Goal: Information Seeking & Learning: Learn about a topic

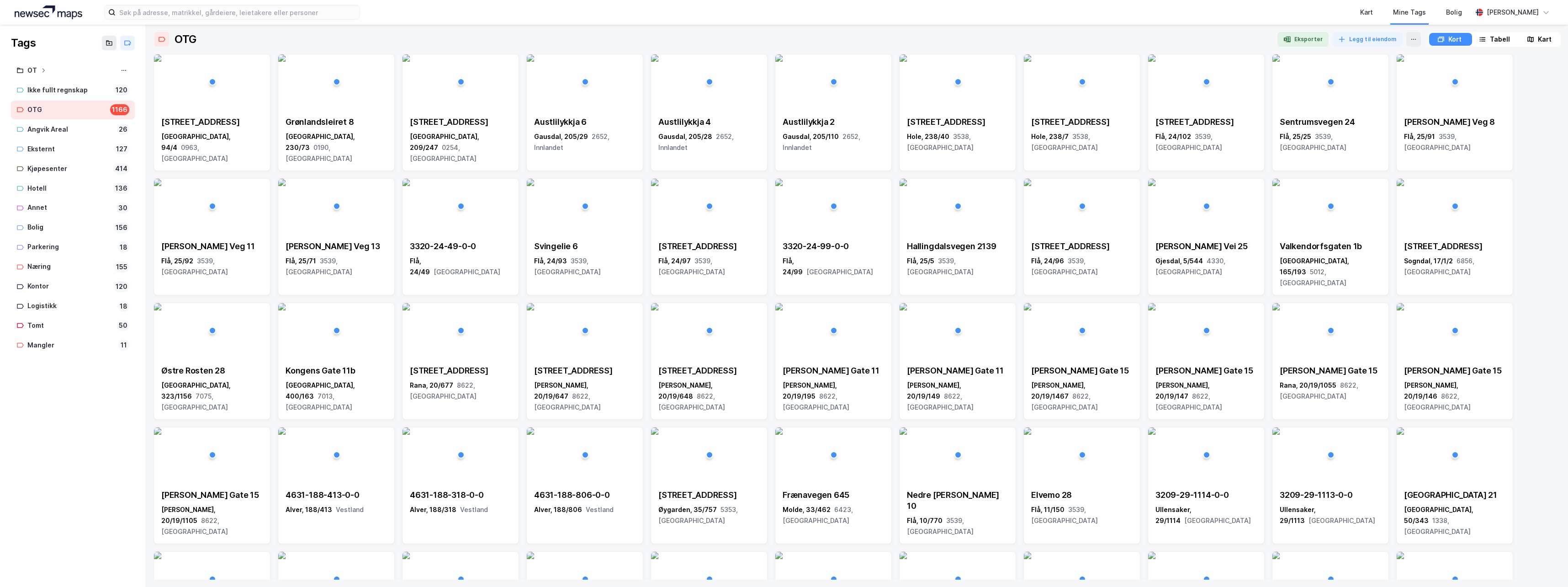
click at [996, 38] on div "Kart" at bounding box center [1544, 39] width 13 height 11
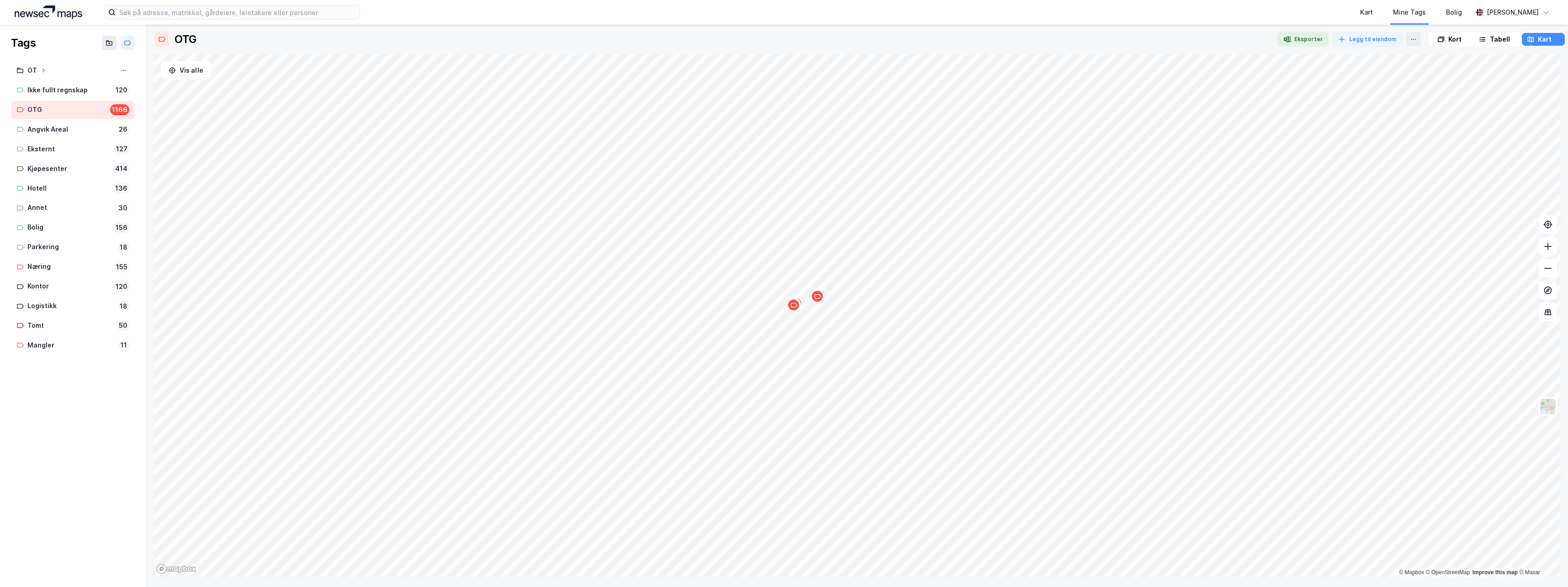
click at [996, 36] on icon at bounding box center [1483, 39] width 7 height 7
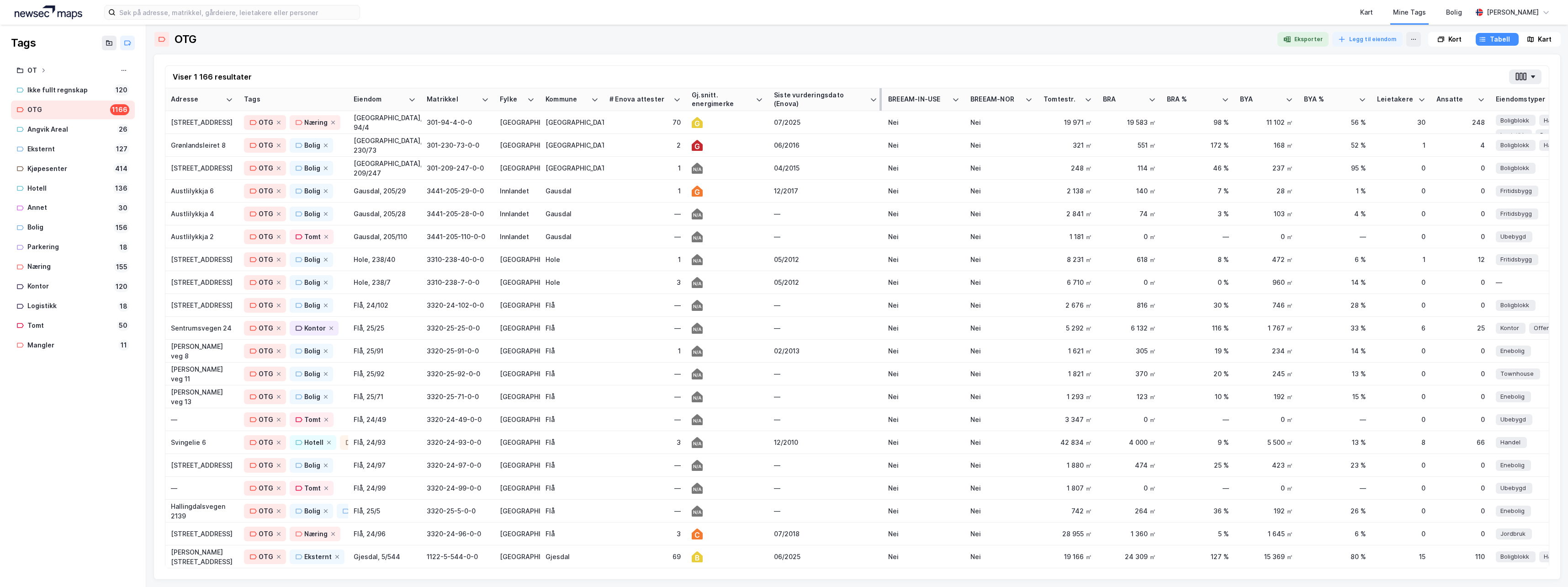
click at [796, 97] on div "Siste vurderingsdato (Enova)" at bounding box center [820, 99] width 92 height 17
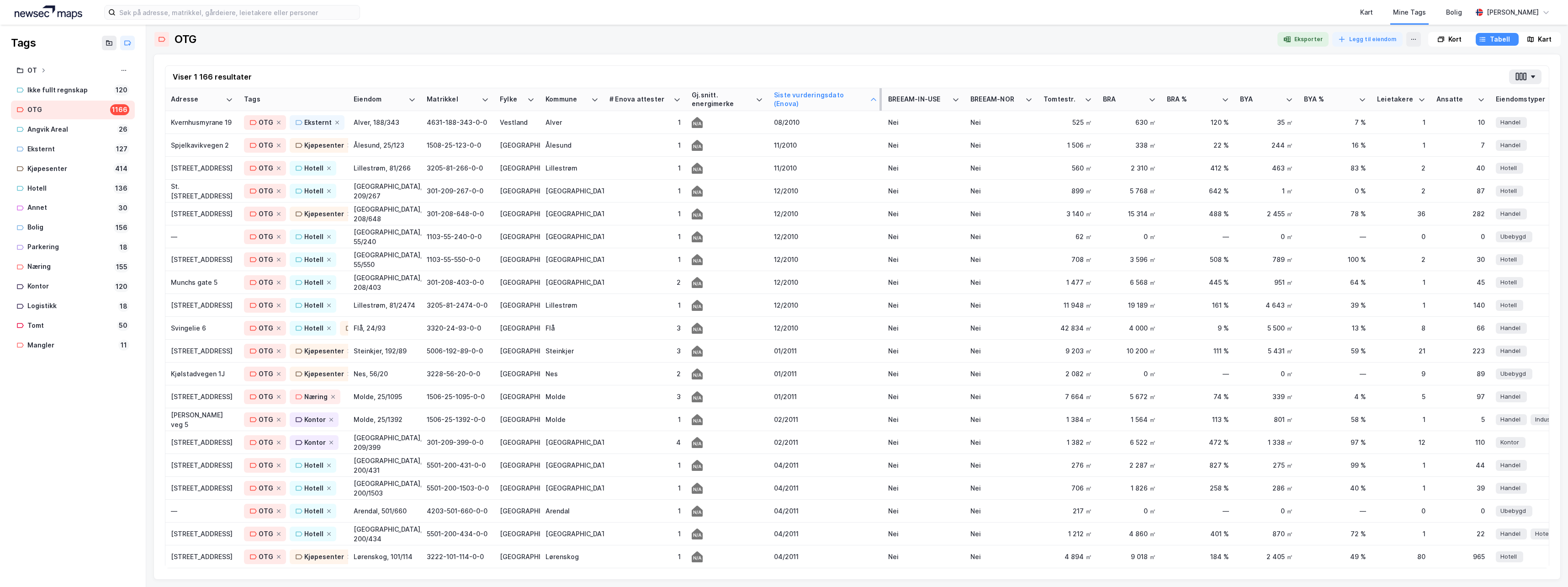
click at [807, 100] on div "Siste vurderingsdato (Enova)" at bounding box center [820, 99] width 92 height 17
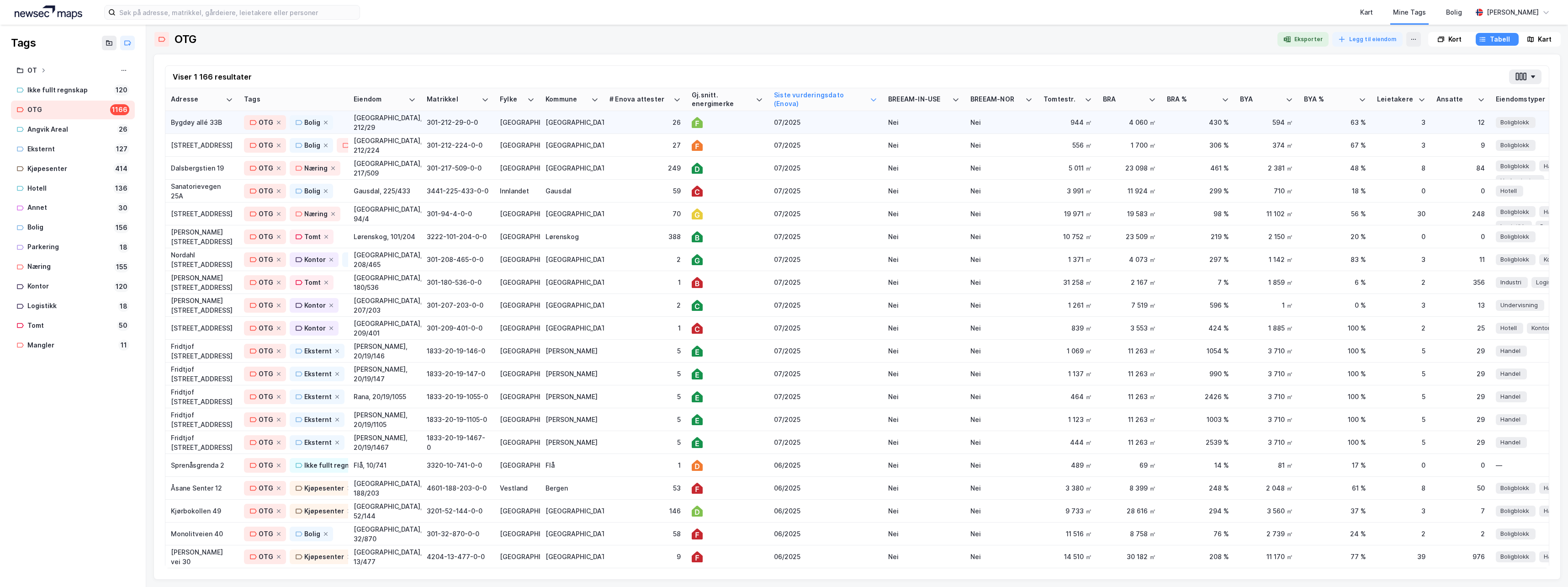
click at [630, 128] on td "26" at bounding box center [645, 122] width 82 height 23
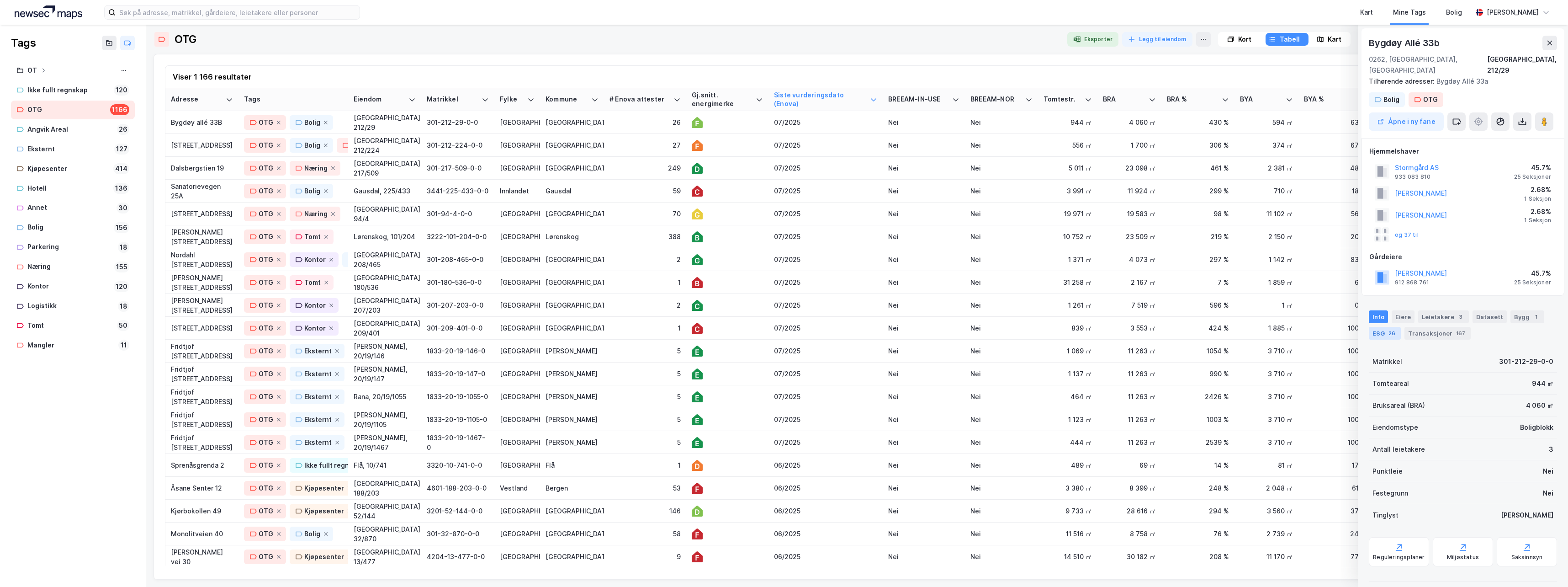
click at [996, 327] on div "ESG 26" at bounding box center [1384, 332] width 32 height 13
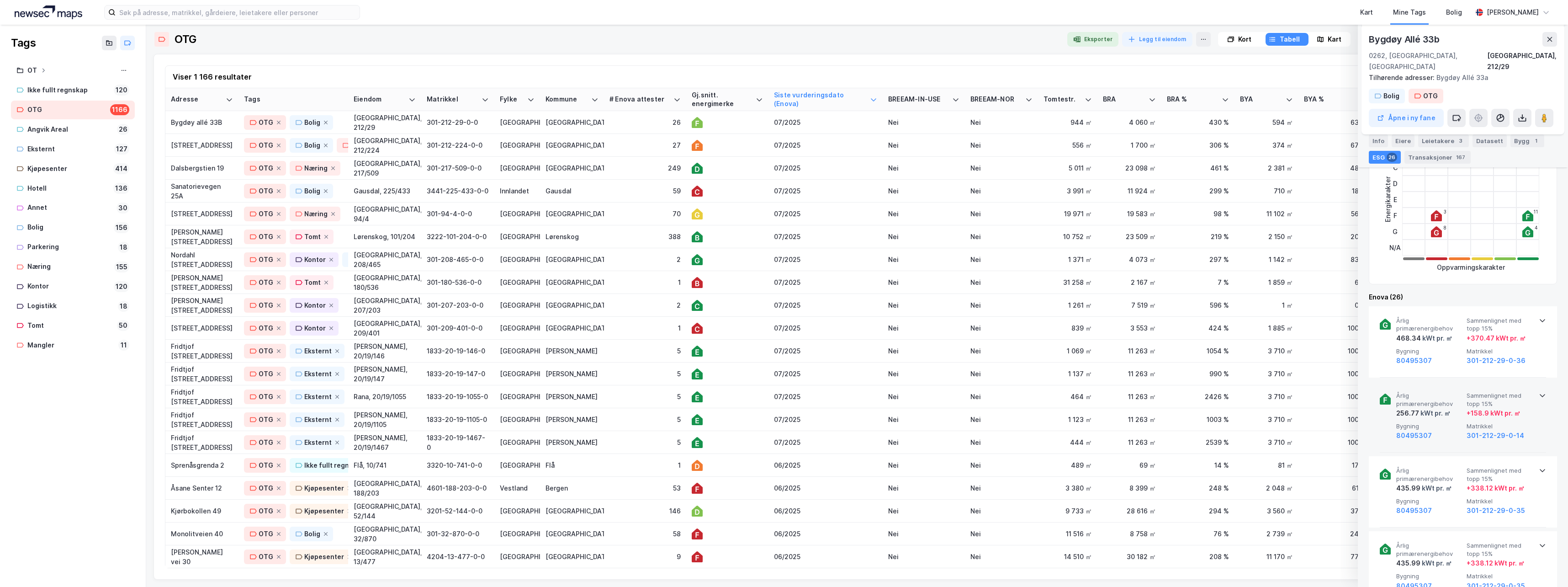
scroll to position [275, 0]
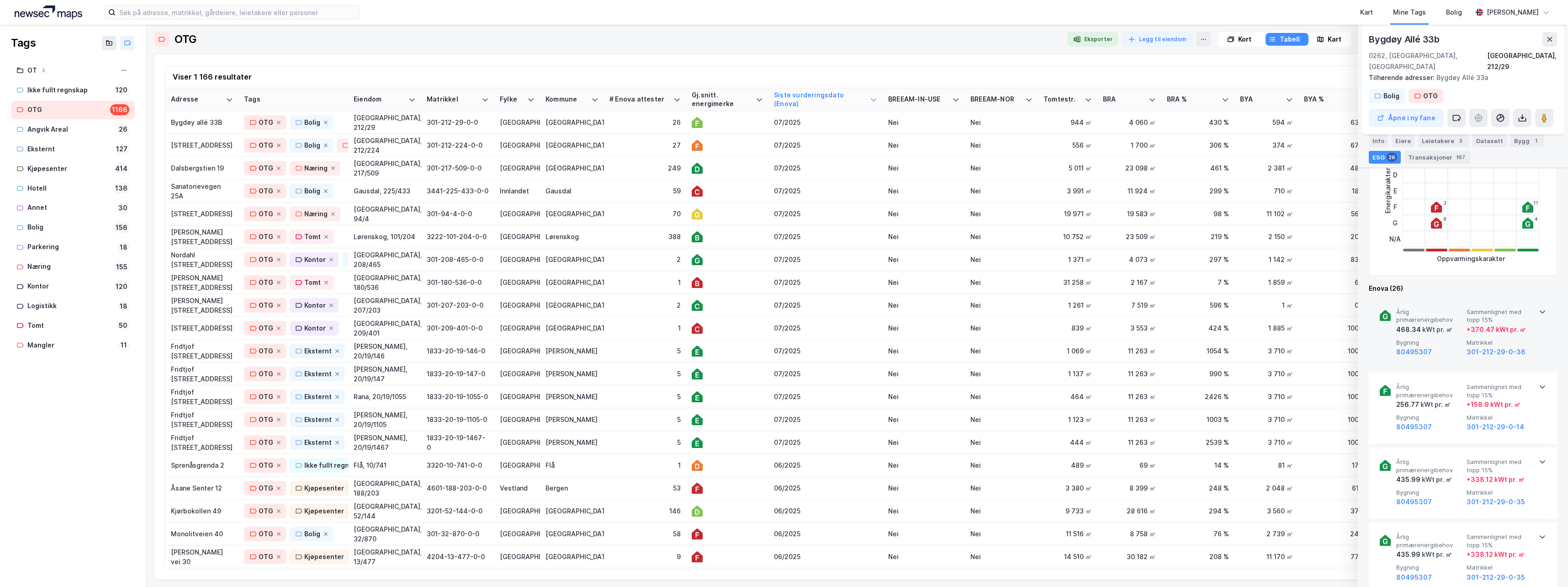
click at [996, 308] on icon at bounding box center [1543, 312] width 7 height 7
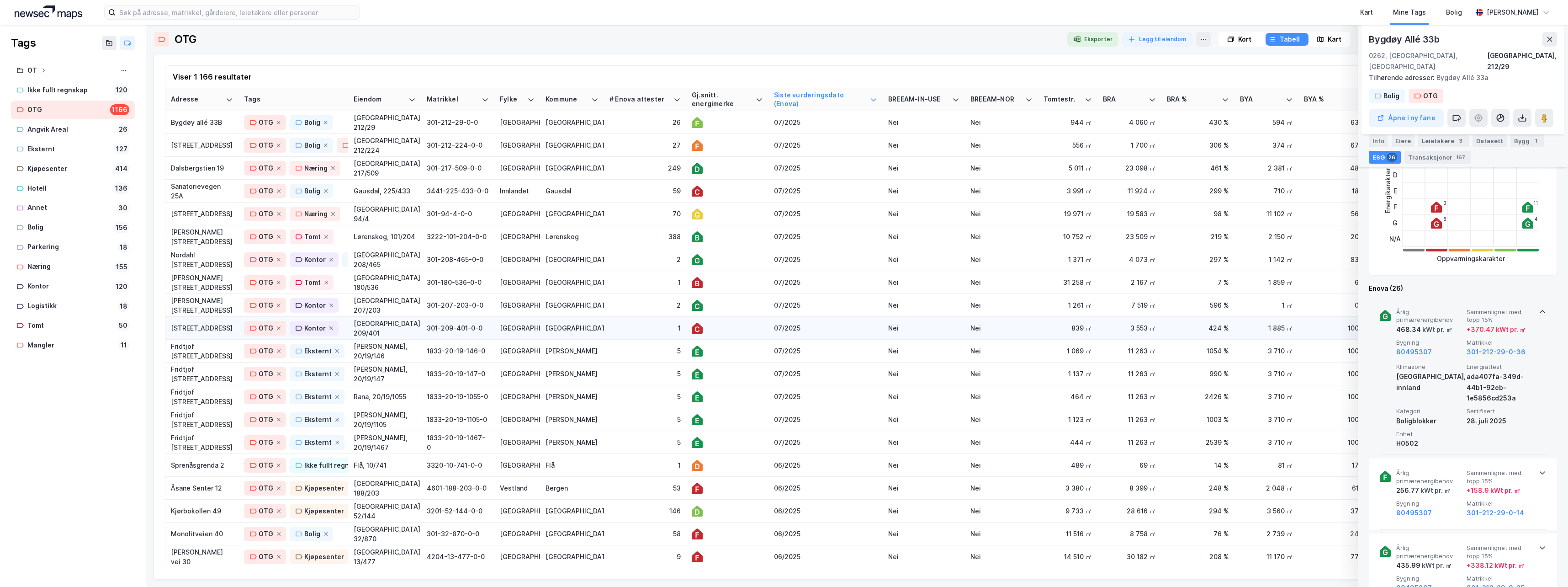
click at [369, 327] on div "[GEOGRAPHIC_DATA], 209/401" at bounding box center [385, 328] width 62 height 19
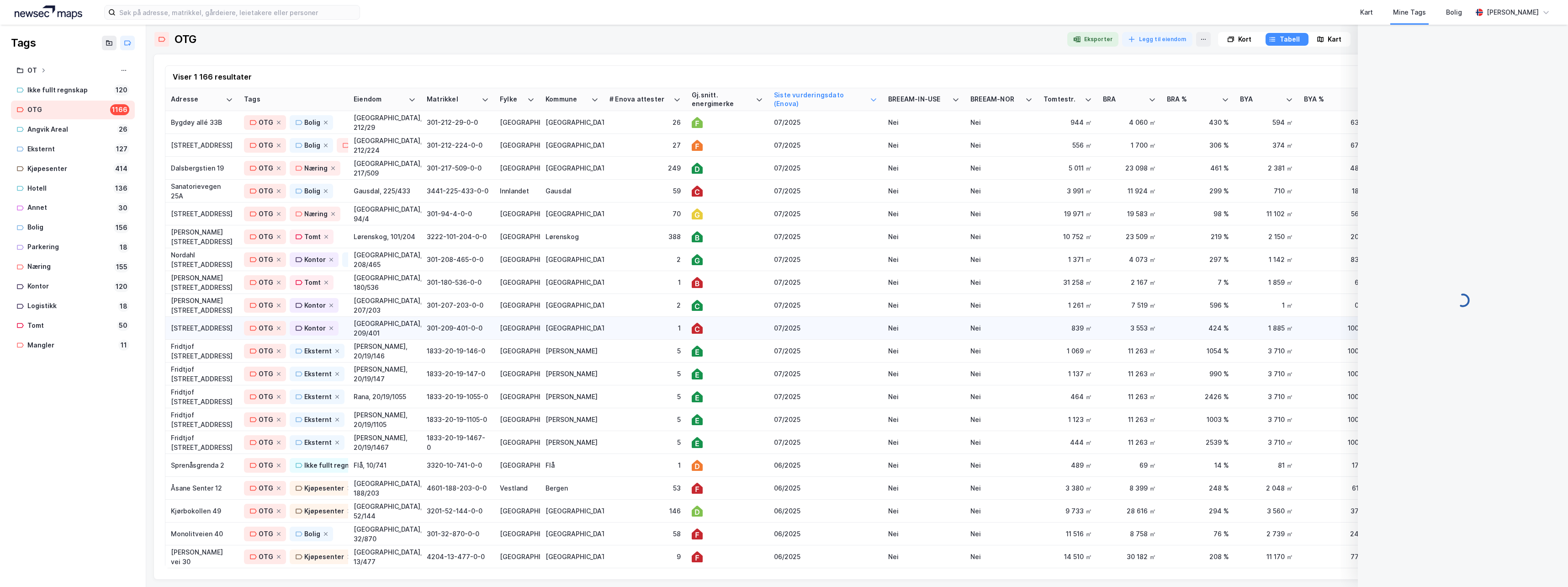
scroll to position [0, 0]
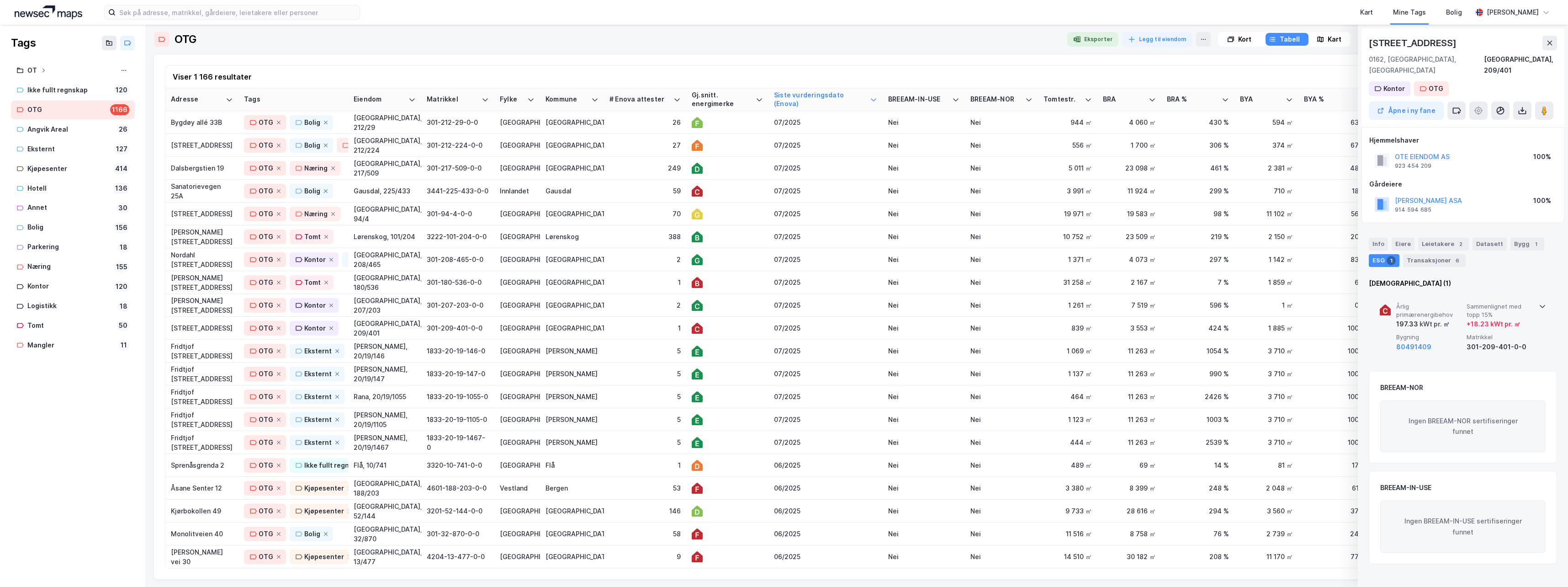
click at [996, 303] on icon at bounding box center [1543, 306] width 7 height 7
click at [455, 145] on div "301-212-224-0-0" at bounding box center [458, 145] width 62 height 10
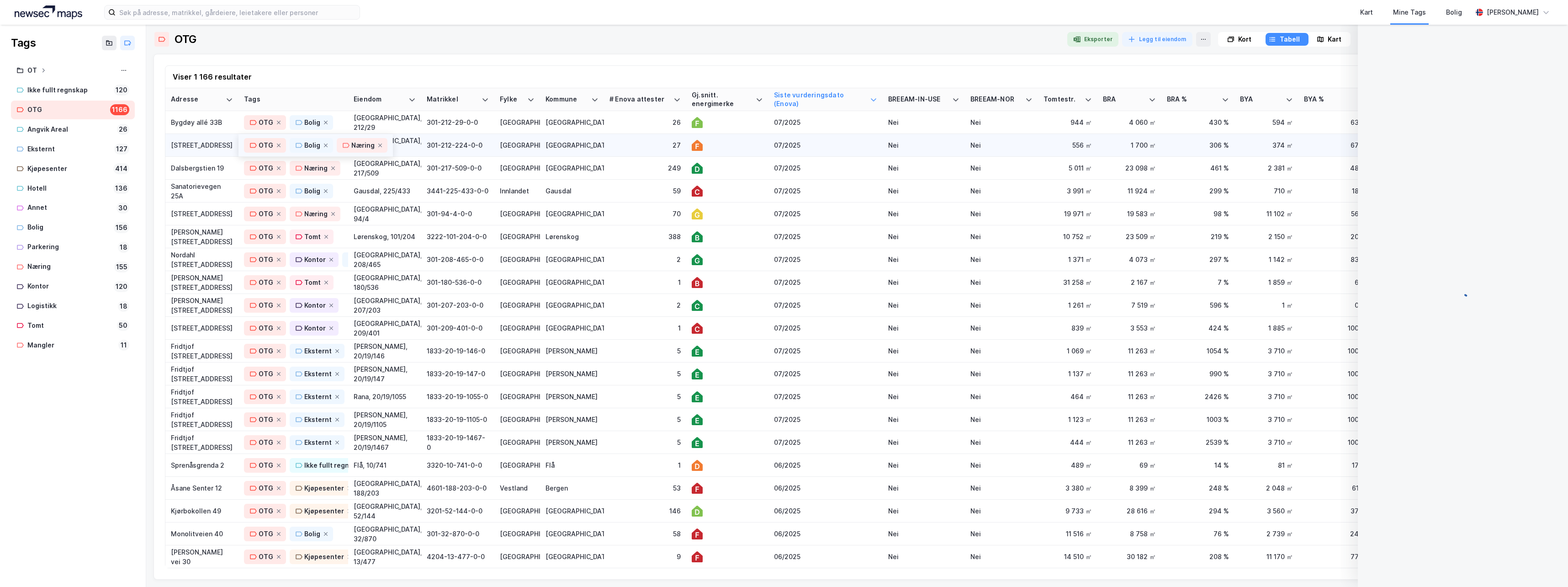
scroll to position [275, 0]
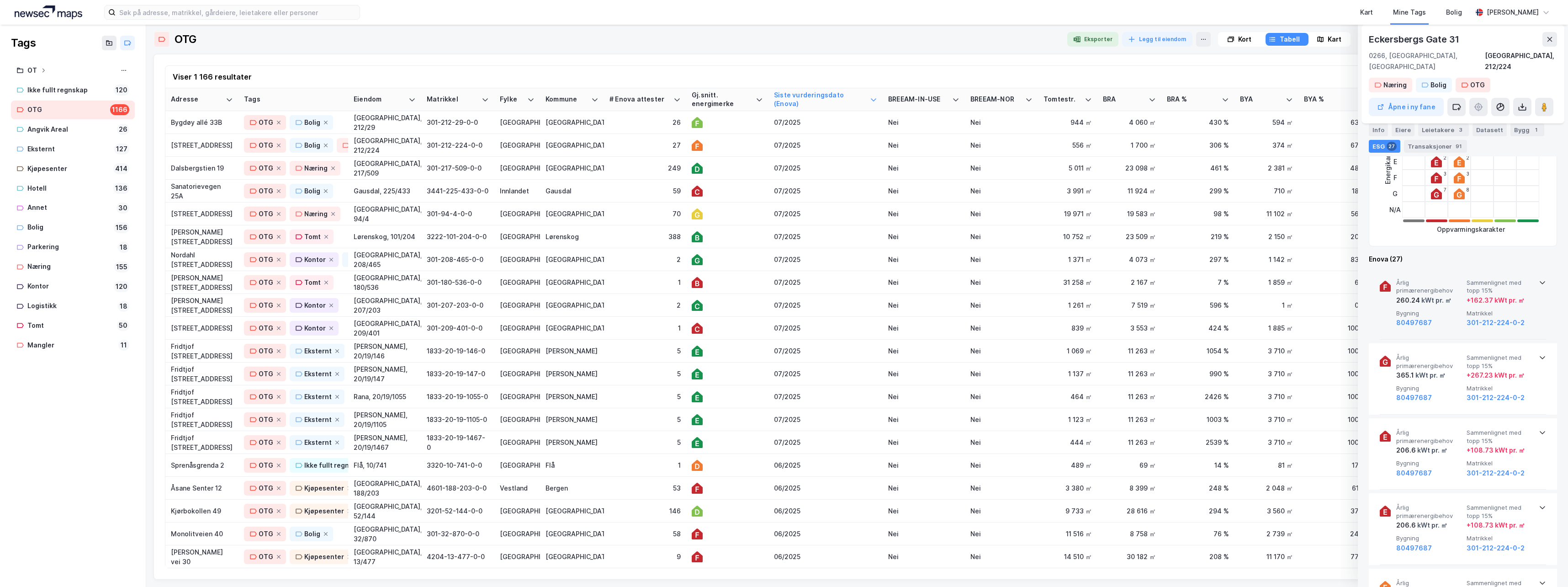
click at [996, 279] on icon at bounding box center [1543, 283] width 7 height 7
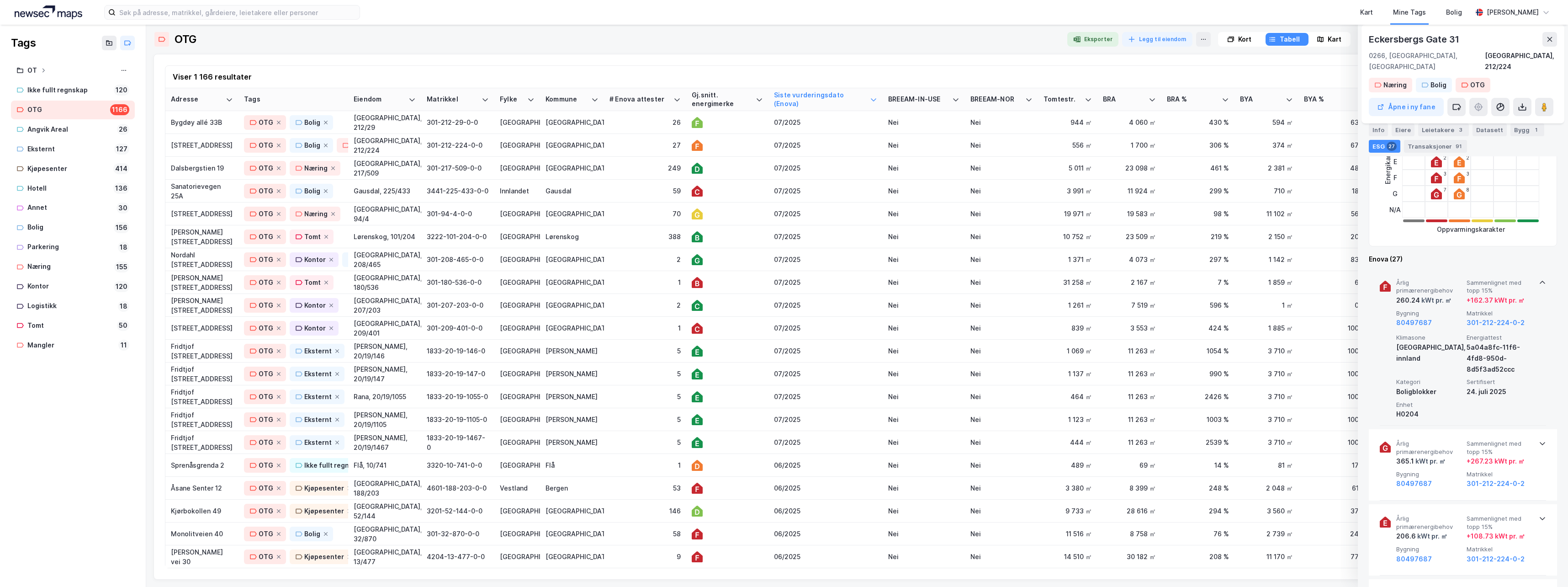
click at [996, 281] on icon at bounding box center [1542, 282] width 5 height 3
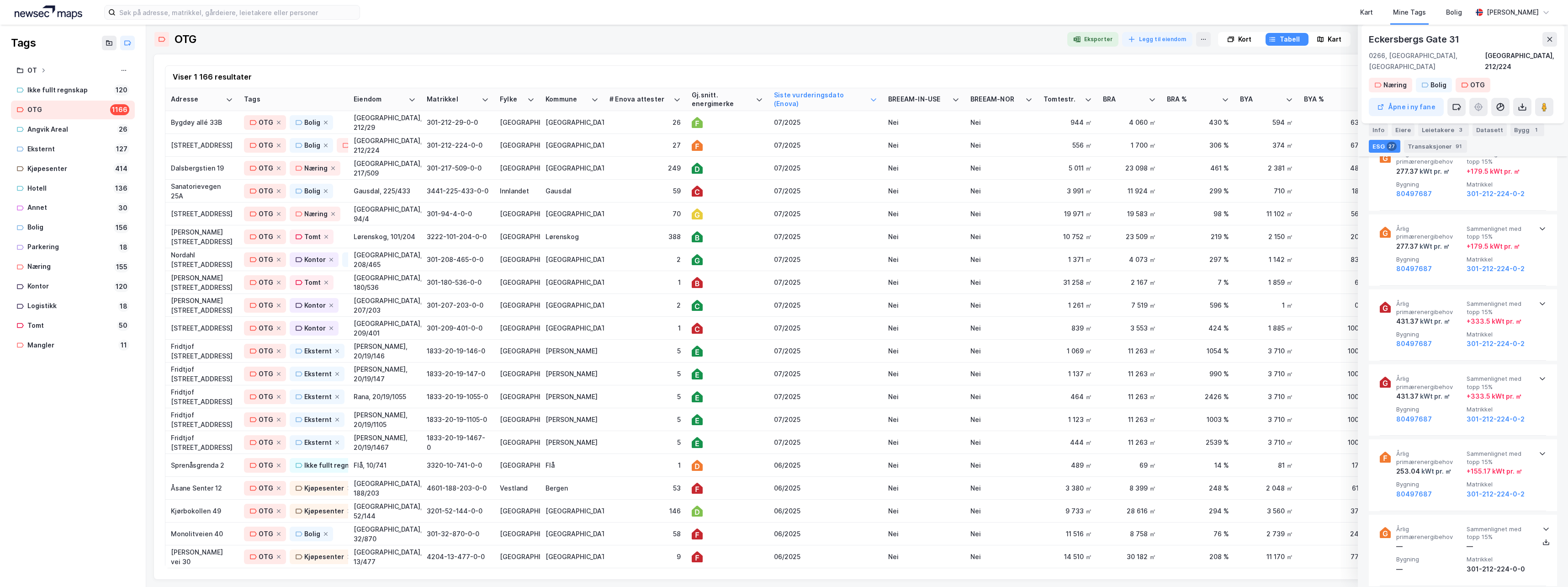
scroll to position [868, 0]
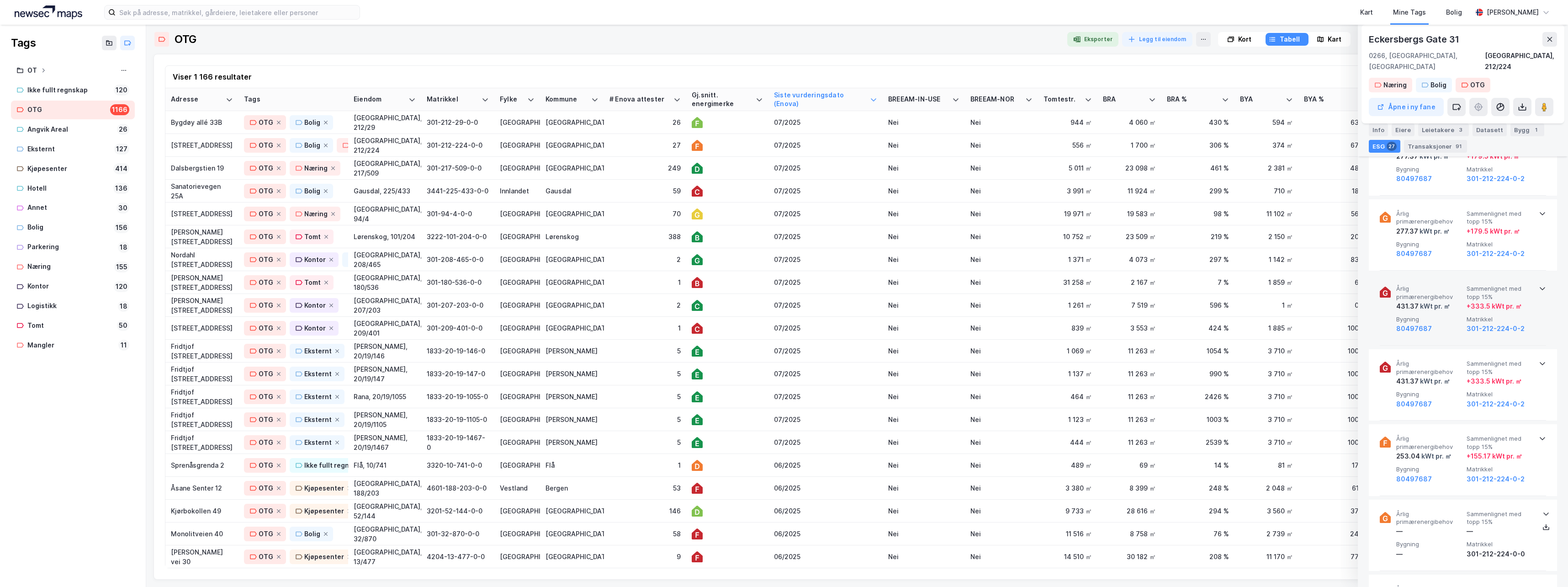
click at [996, 285] on icon at bounding box center [1543, 289] width 7 height 7
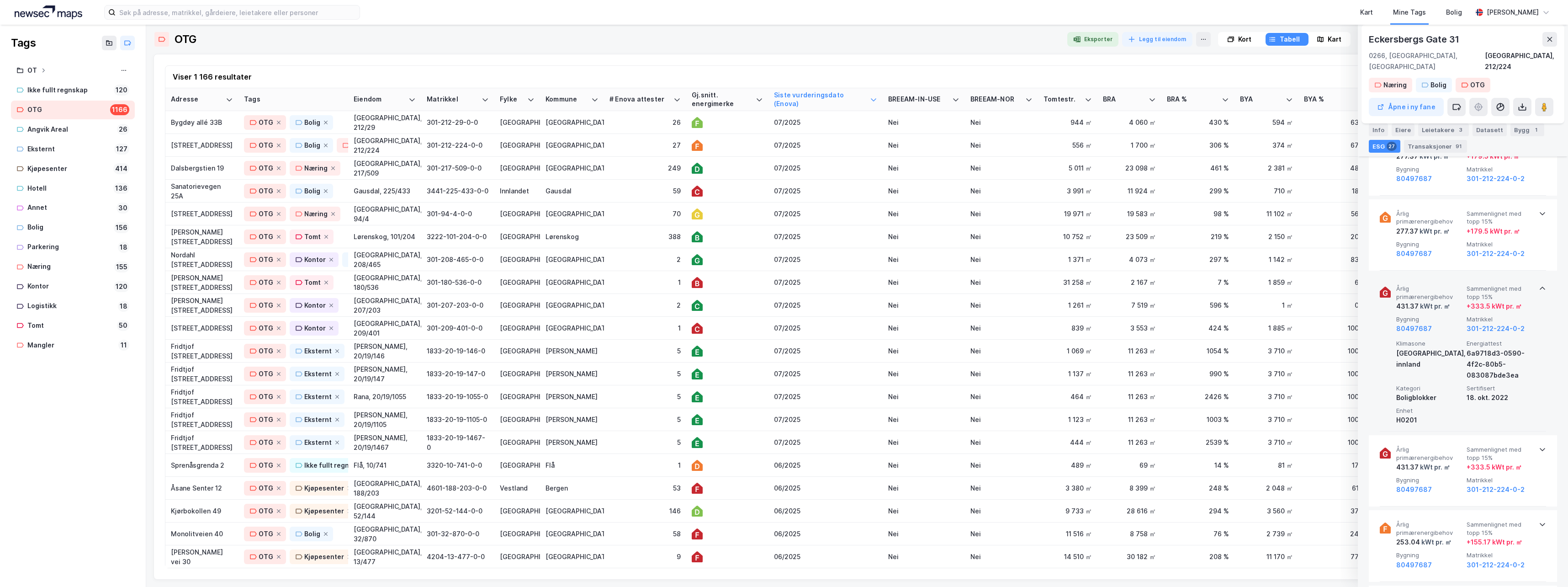
click at [996, 285] on icon at bounding box center [1543, 289] width 7 height 7
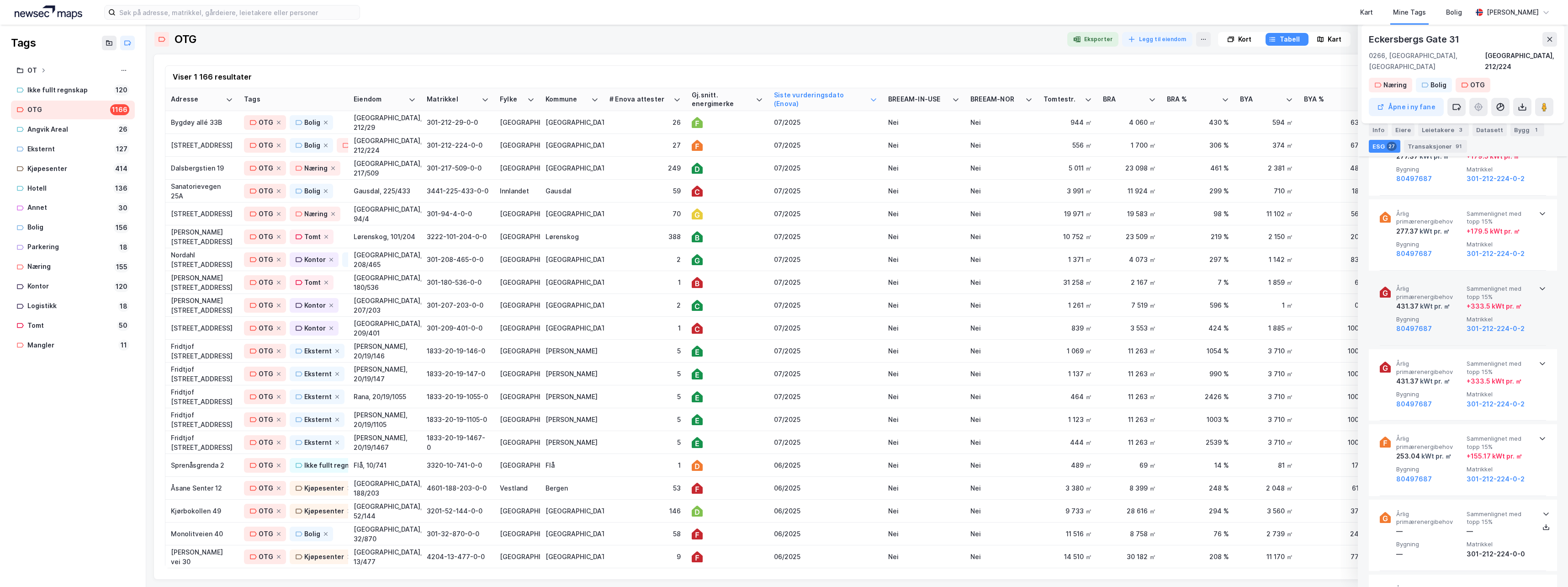
click at [996, 285] on icon at bounding box center [1543, 289] width 7 height 7
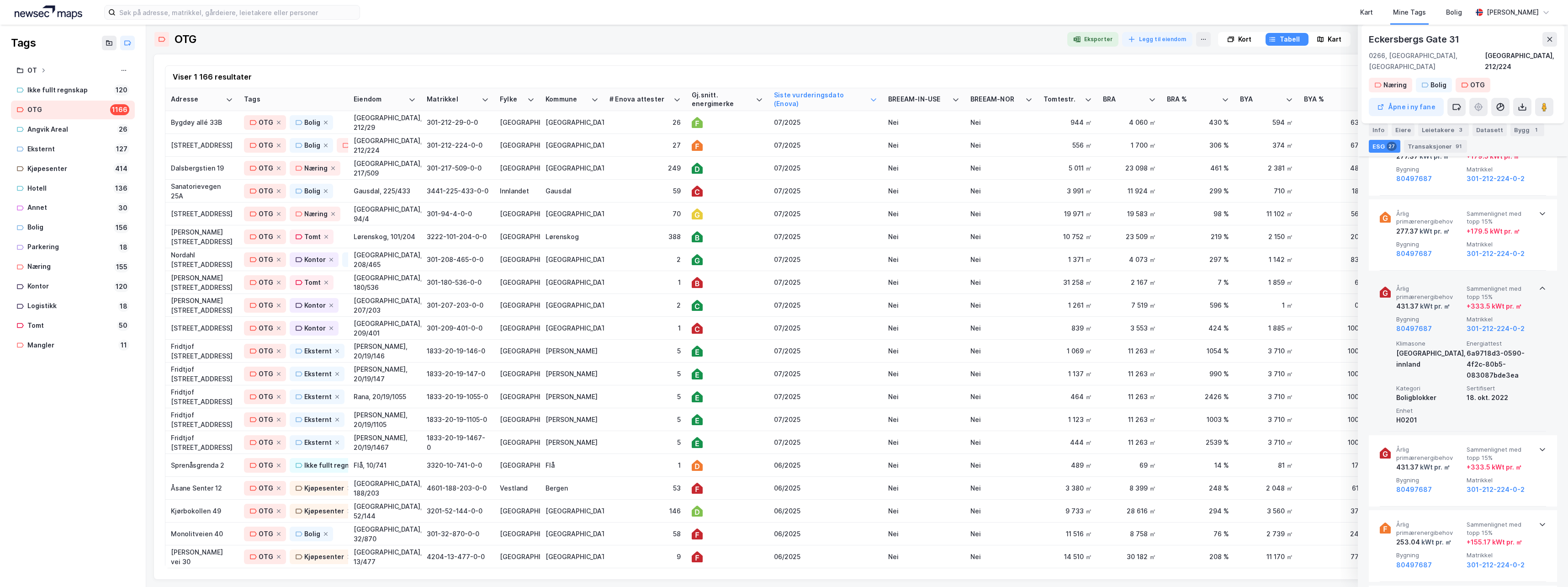
click at [996, 285] on icon at bounding box center [1543, 289] width 7 height 7
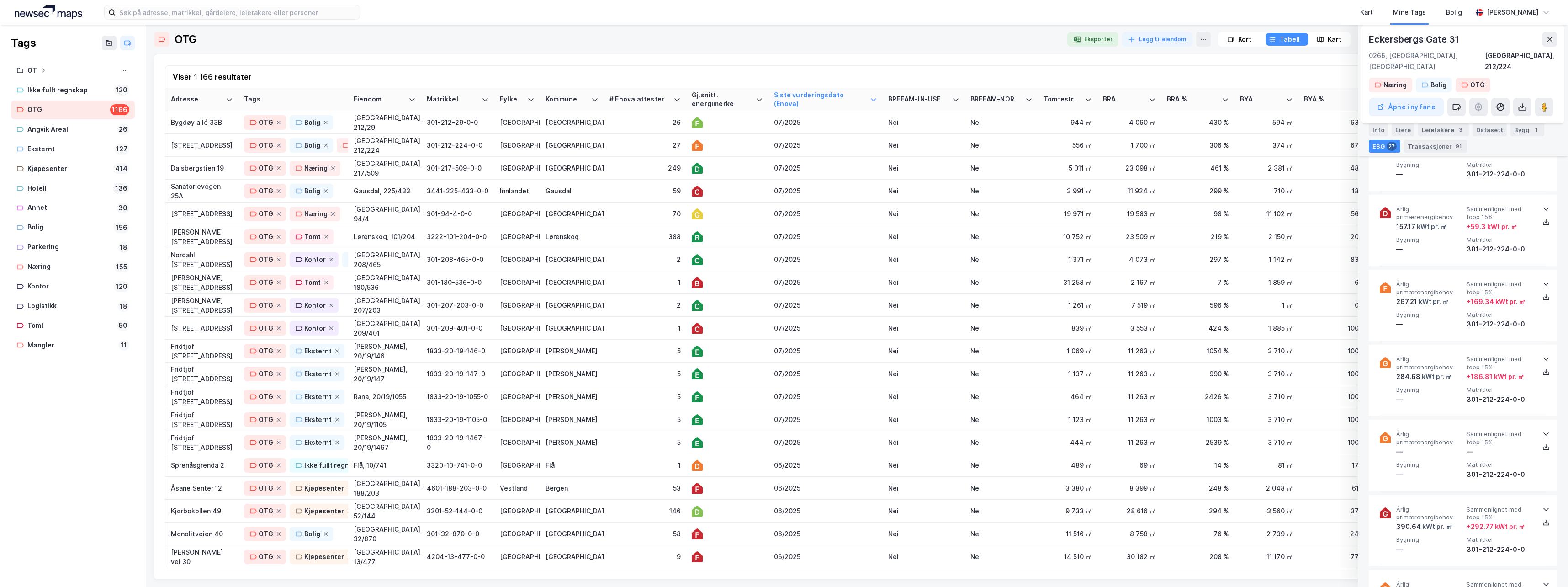
scroll to position [1417, 0]
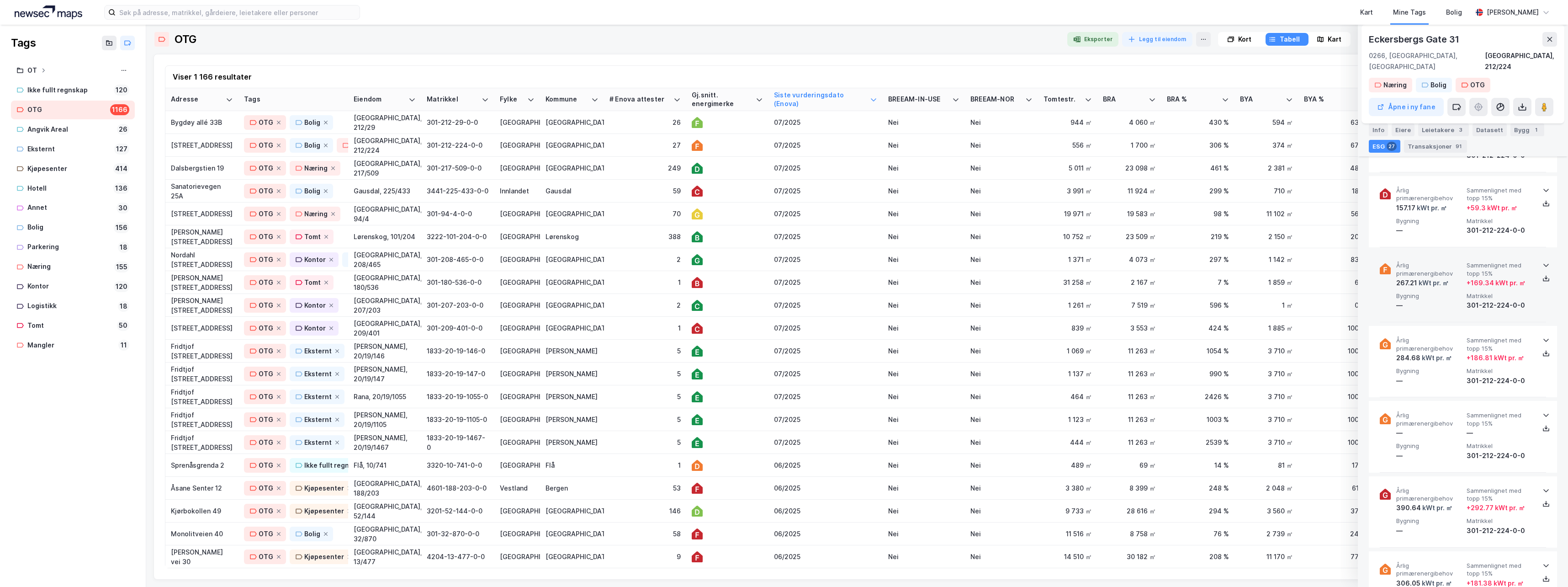
click at [996, 261] on icon at bounding box center [1546, 265] width 7 height 7
click at [632, 260] on div "2" at bounding box center [645, 259] width 71 height 10
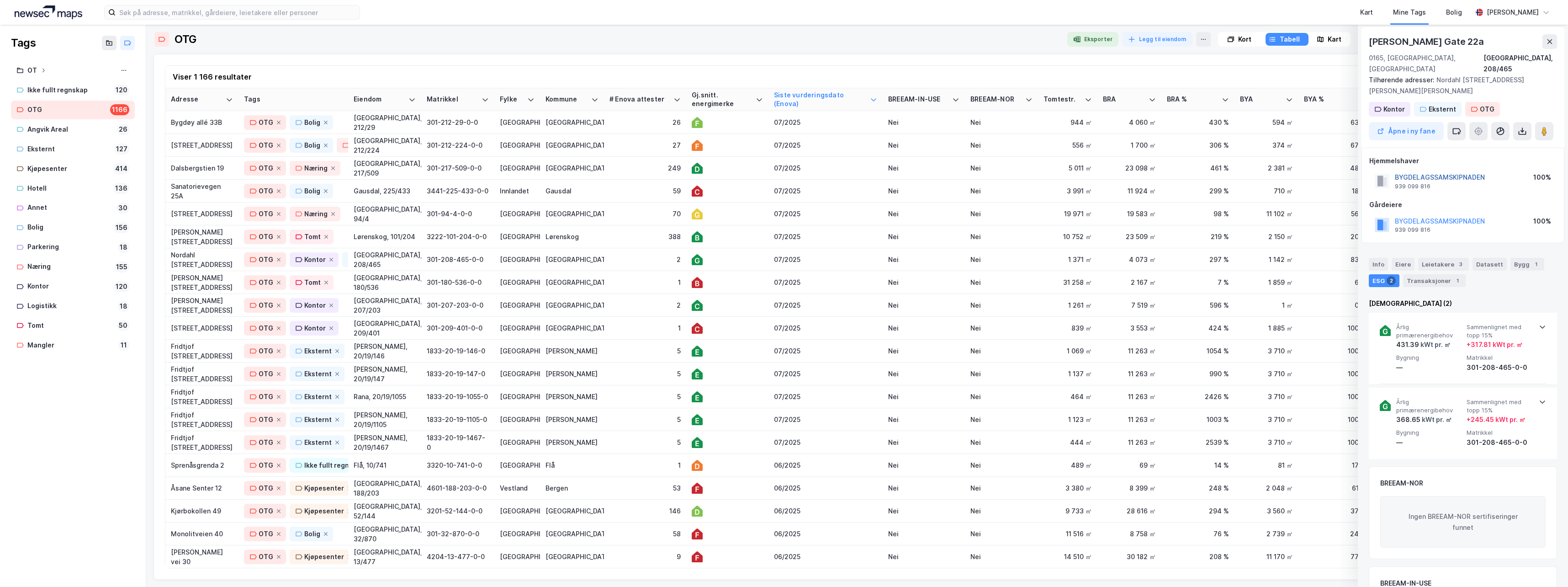
scroll to position [0, 0]
click at [190, 214] on div "[STREET_ADDRESS]" at bounding box center [202, 213] width 62 height 10
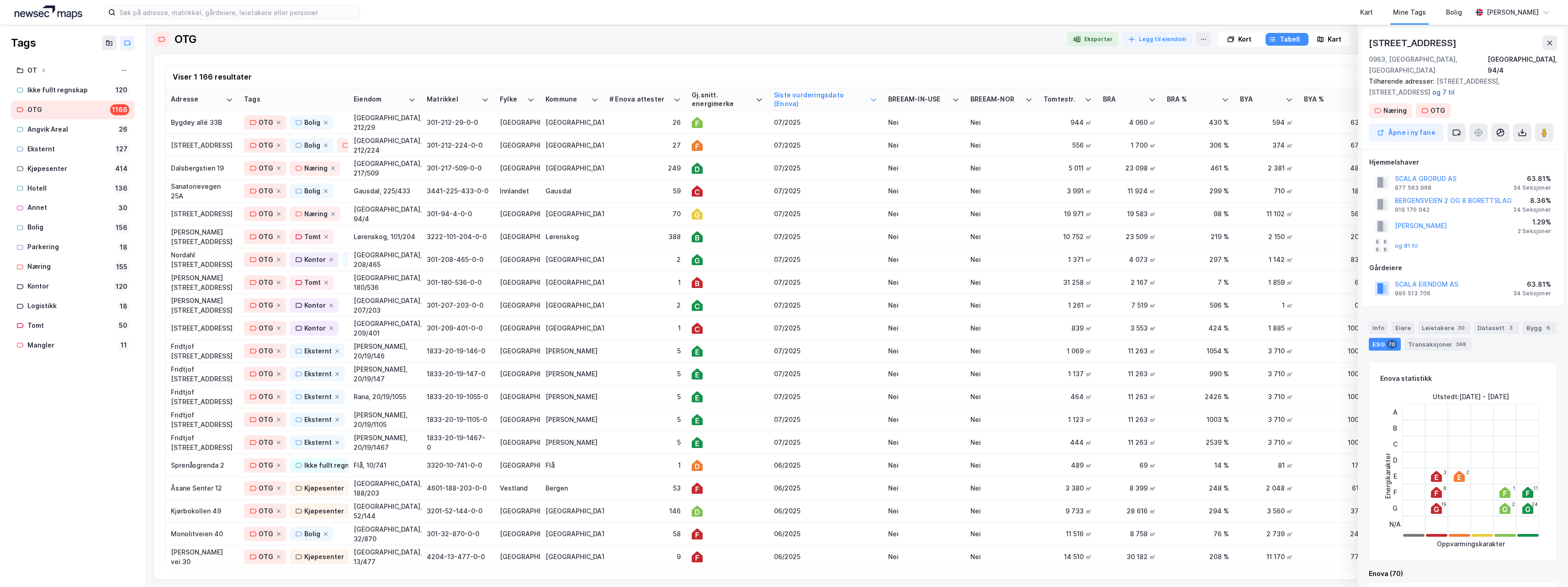
click at [0, 0] on button "og 7 til" at bounding box center [0, 0] width 0 height 0
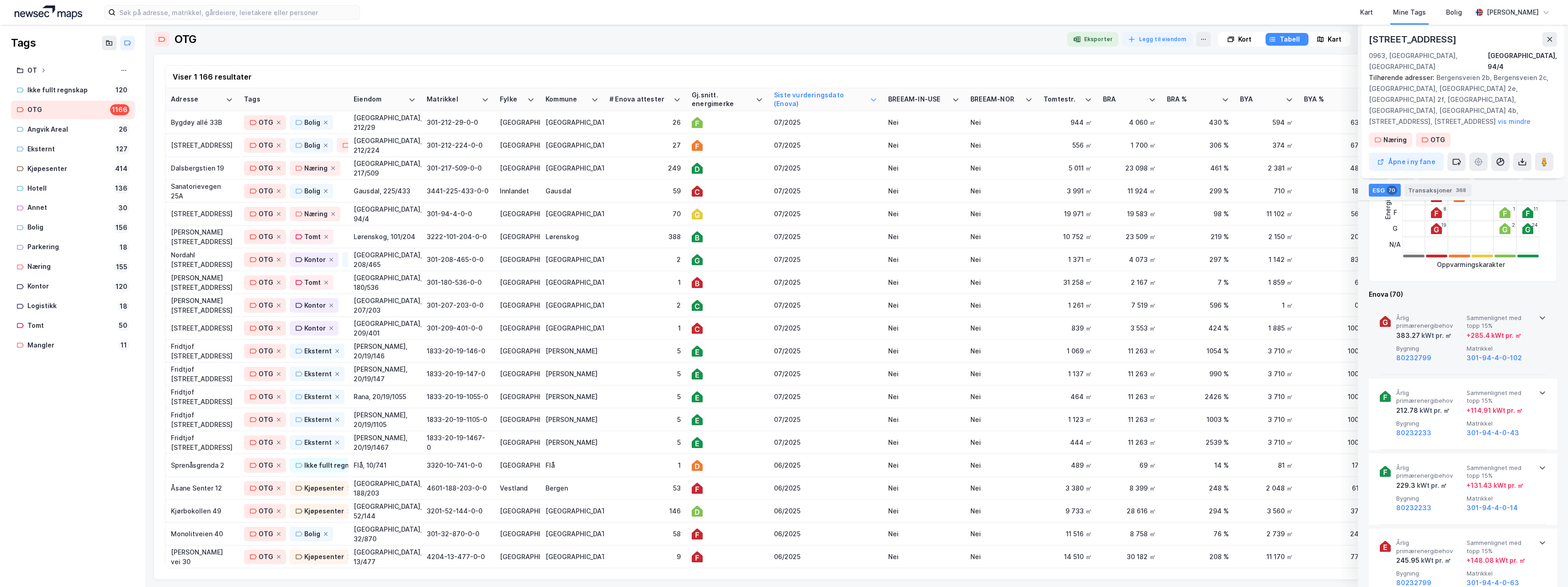
scroll to position [320, 0]
click at [996, 306] on icon at bounding box center [1543, 310] width 7 height 7
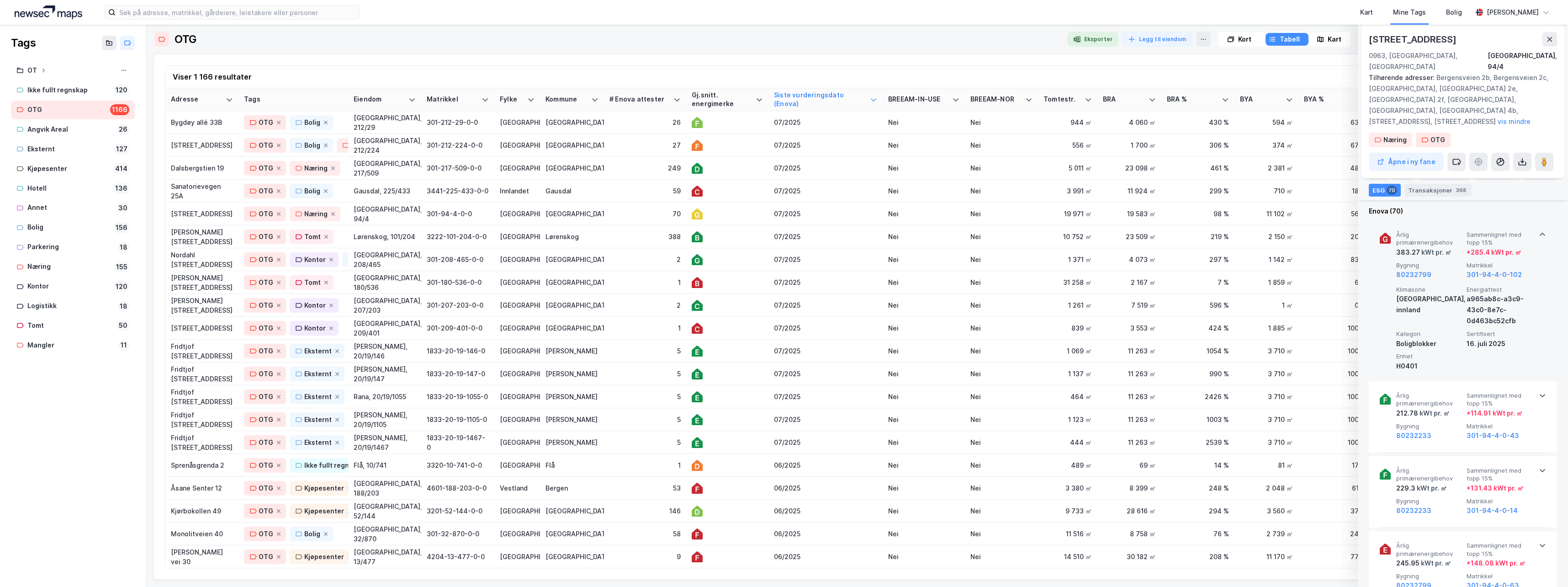
scroll to position [411, 0]
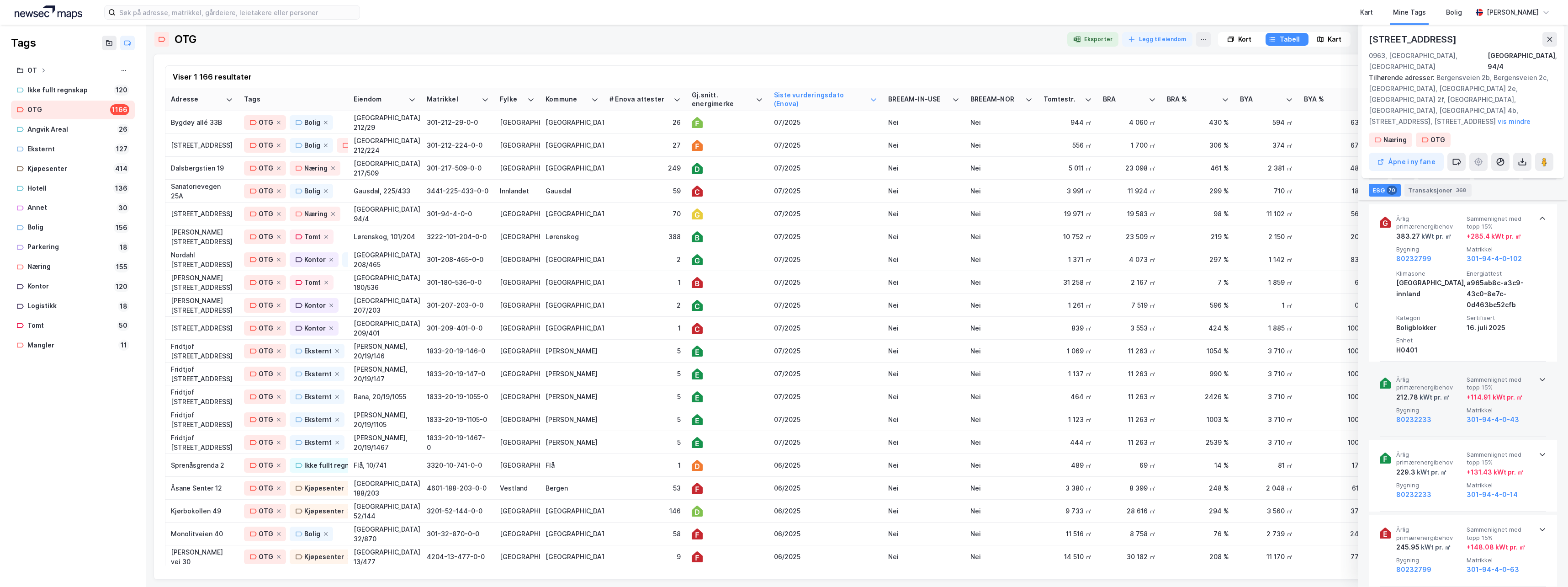
click at [996, 378] on icon at bounding box center [1542, 379] width 5 height 3
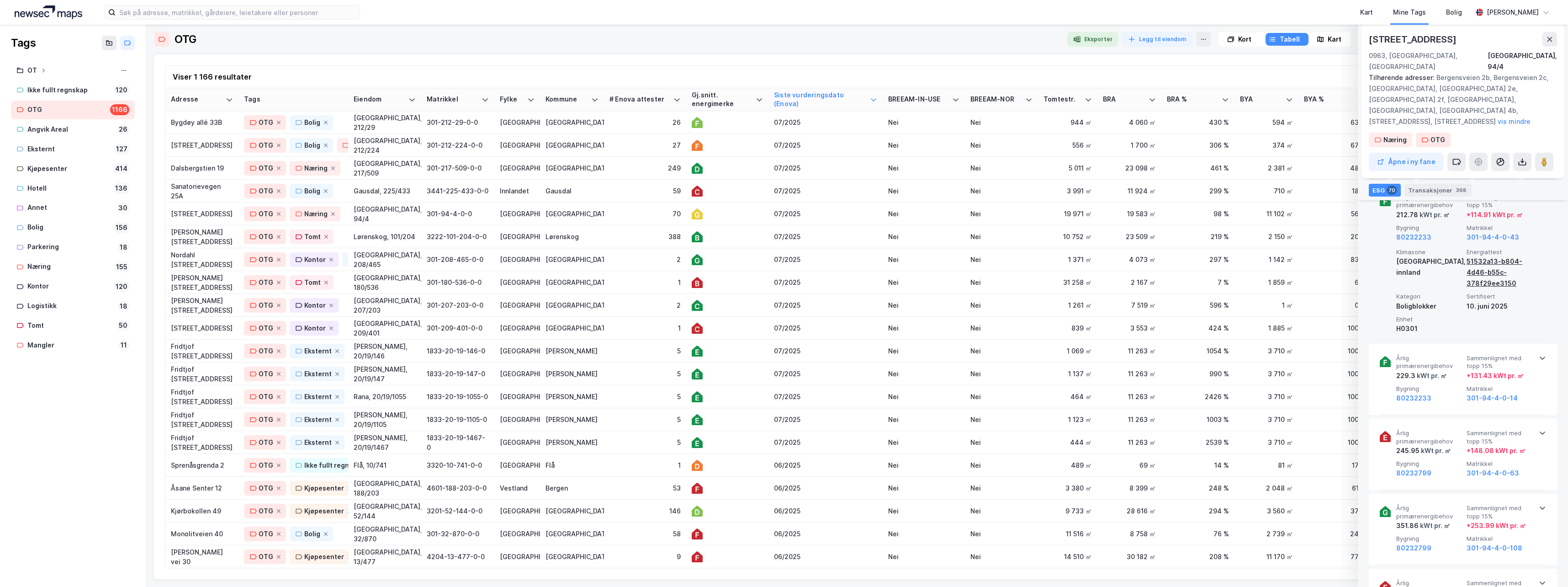
scroll to position [594, 0]
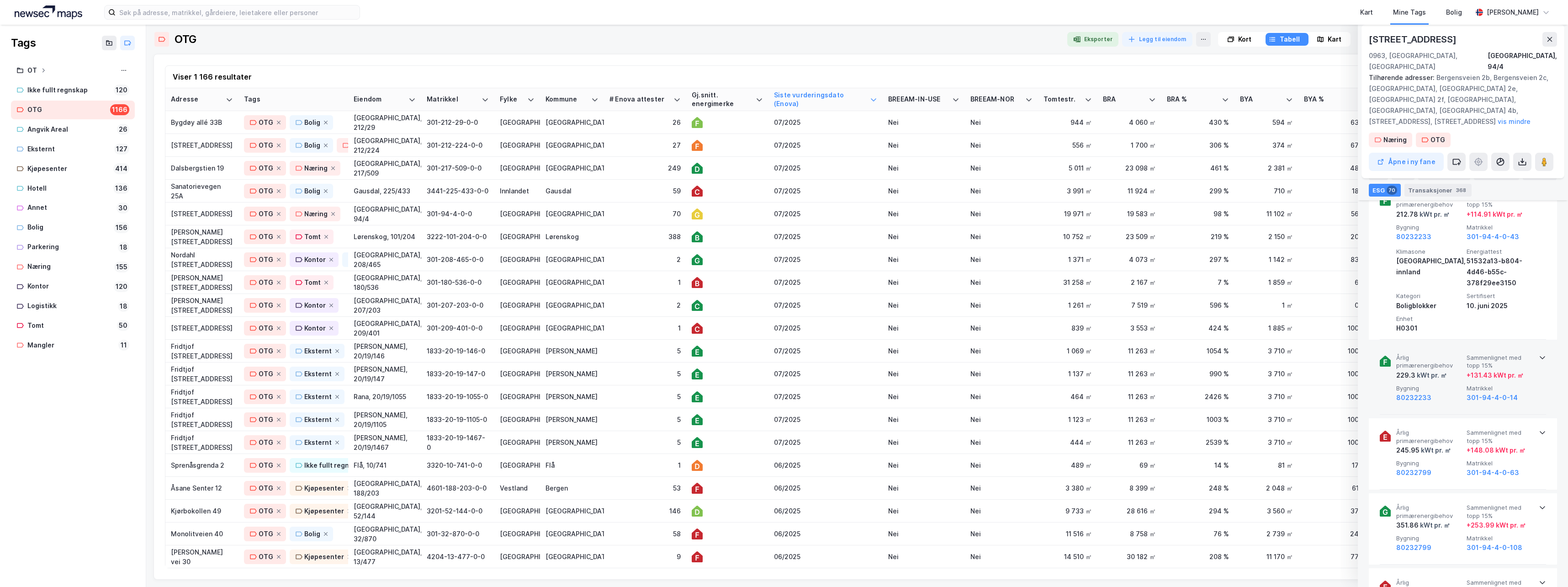
click at [996, 354] on icon at bounding box center [1543, 358] width 7 height 7
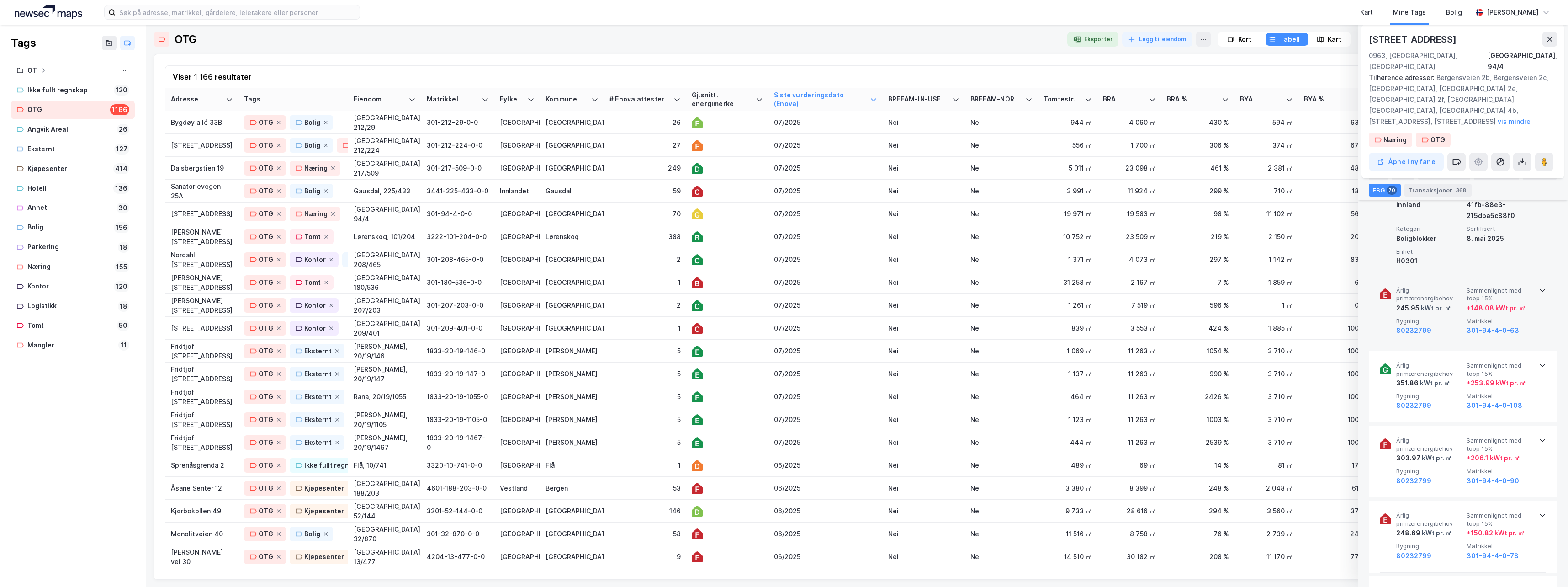
scroll to position [823, 0]
click at [996, 286] on icon at bounding box center [1543, 290] width 7 height 7
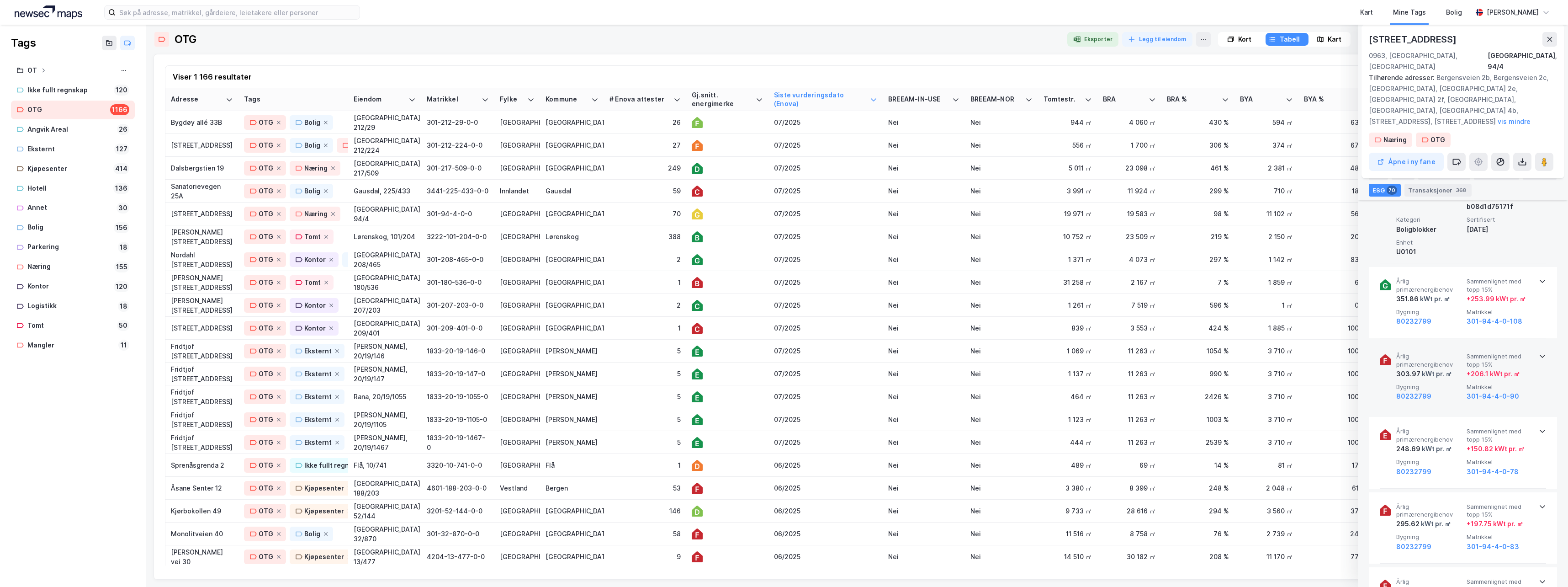
scroll to position [1006, 0]
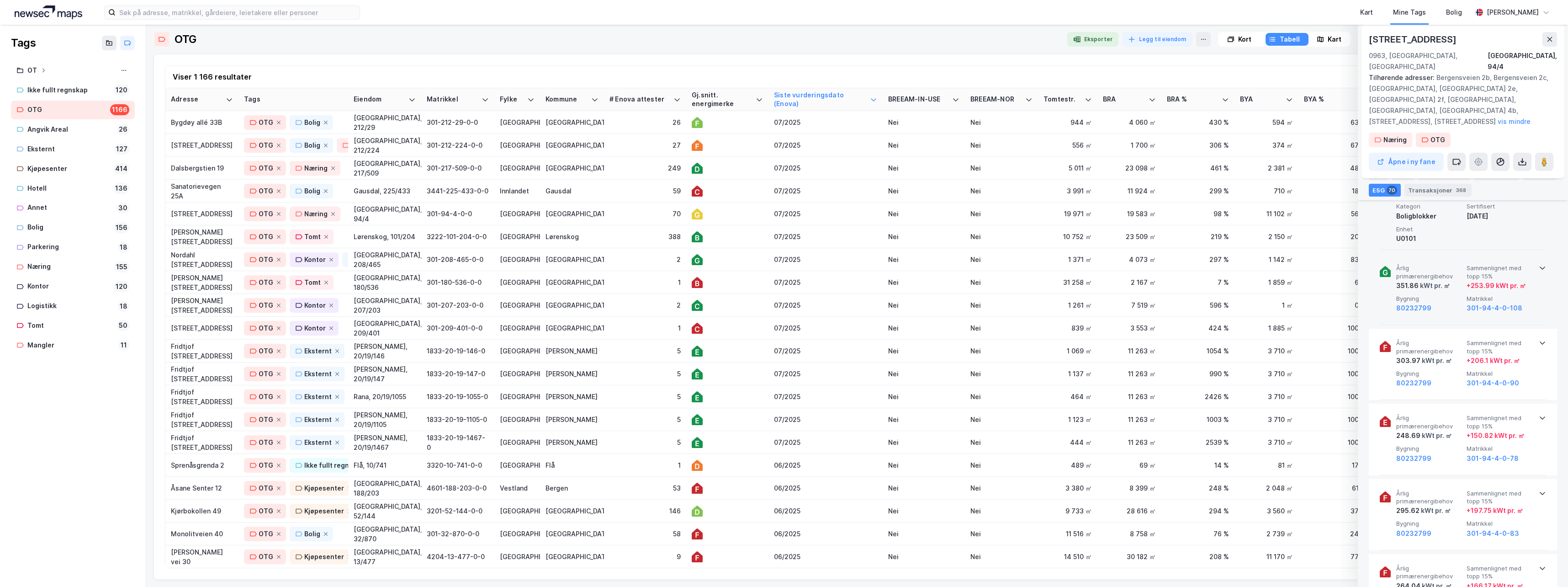
click at [996, 264] on icon at bounding box center [1543, 268] width 7 height 7
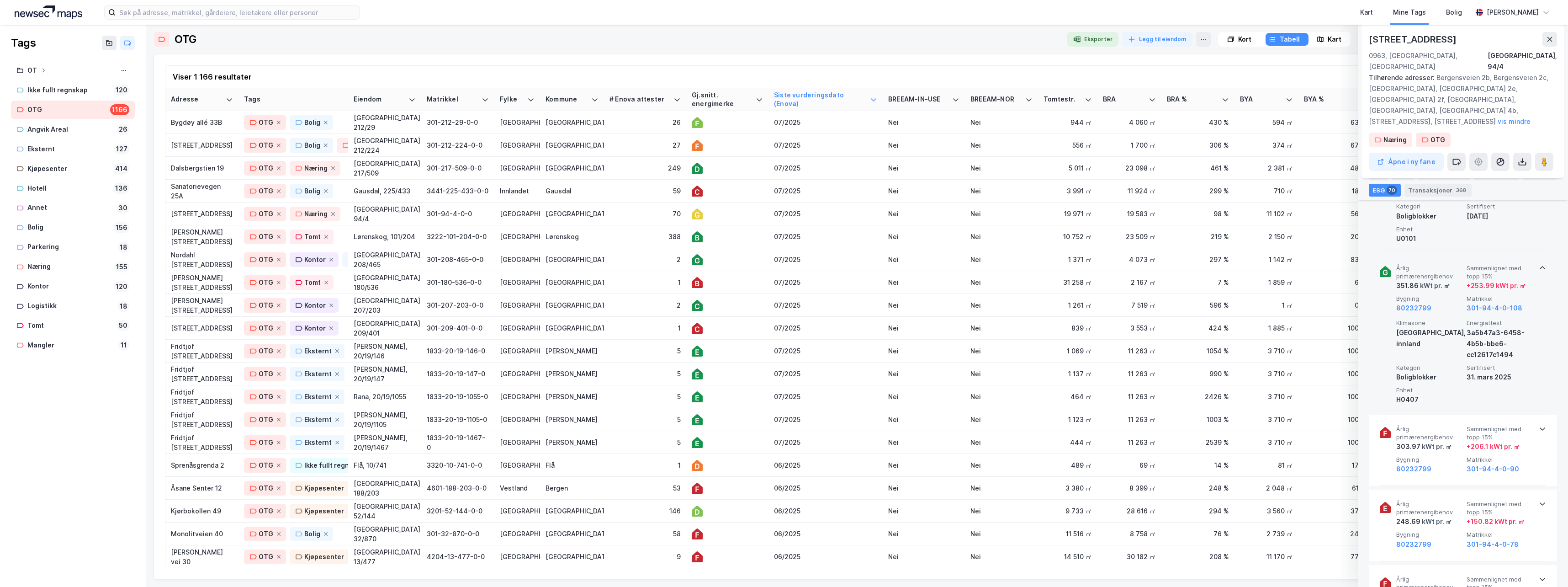
click at [996, 264] on icon at bounding box center [1543, 268] width 7 height 7
